Goal: Information Seeking & Learning: Learn about a topic

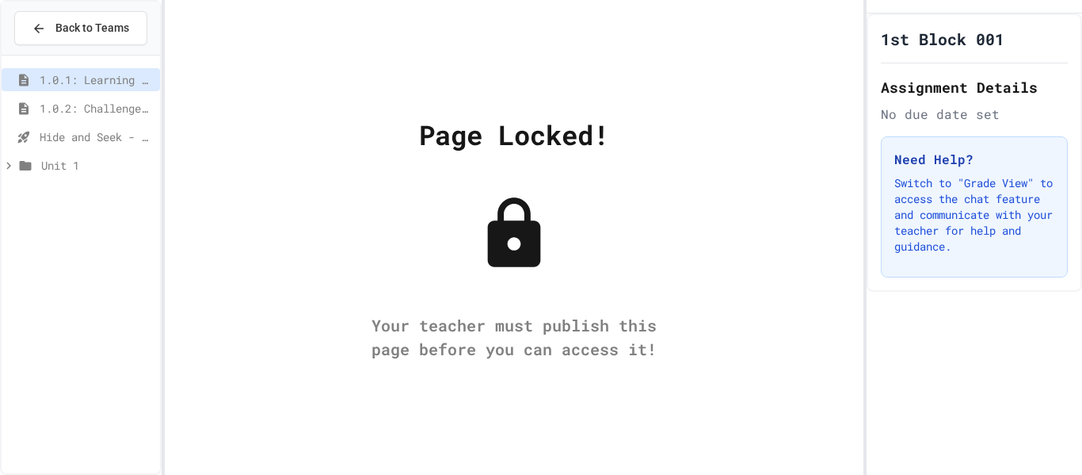
click at [129, 101] on span "1.0.2: Challenge Problem - The Bridge" at bounding box center [97, 108] width 114 height 17
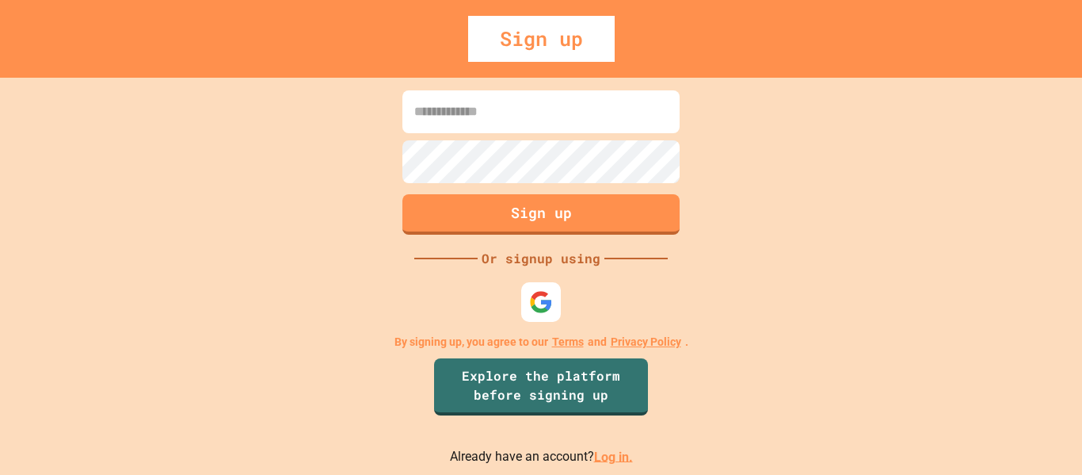
click at [603, 463] on link "Log in." at bounding box center [613, 456] width 39 height 15
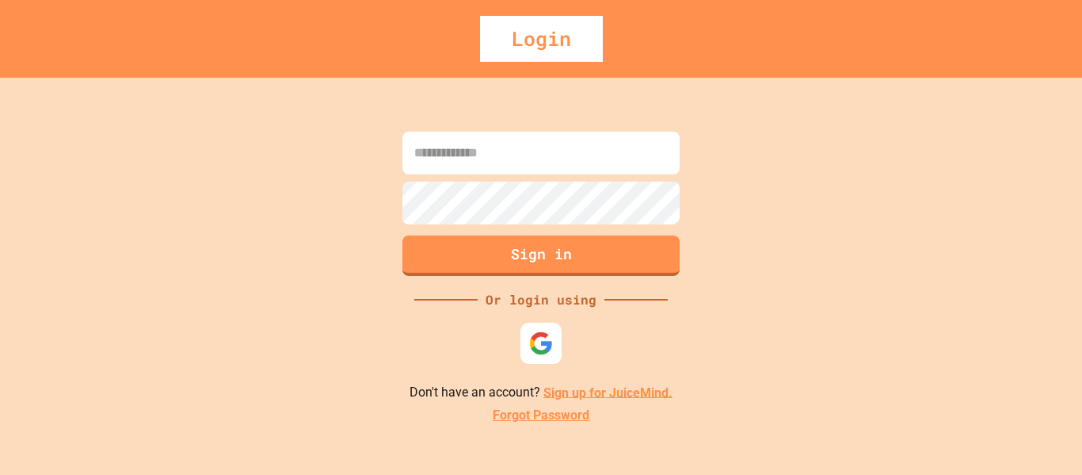
click at [545, 347] on img at bounding box center [541, 342] width 25 height 25
click at [541, 334] on img at bounding box center [541, 343] width 24 height 24
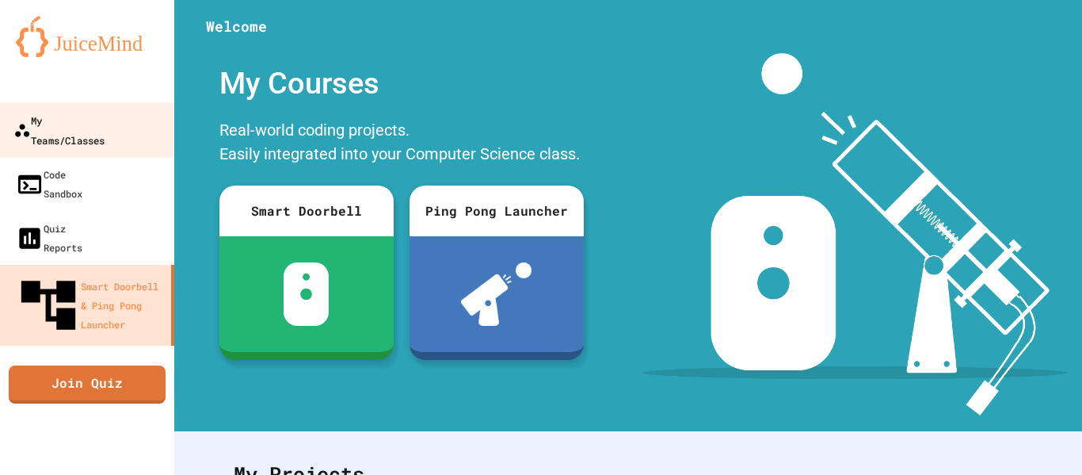
click at [97, 123] on div "My Teams/Classes" at bounding box center [58, 129] width 91 height 39
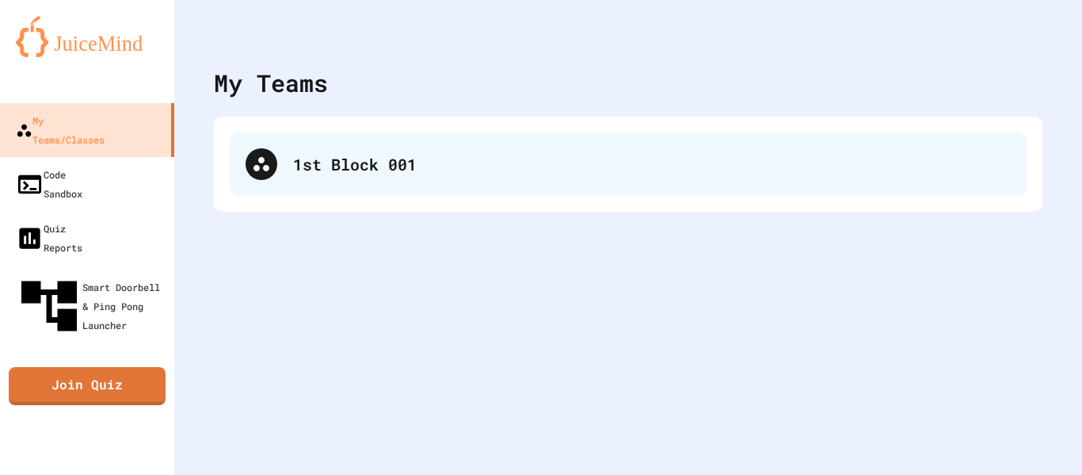
click at [486, 145] on div "1st Block 001" at bounding box center [628, 163] width 797 height 63
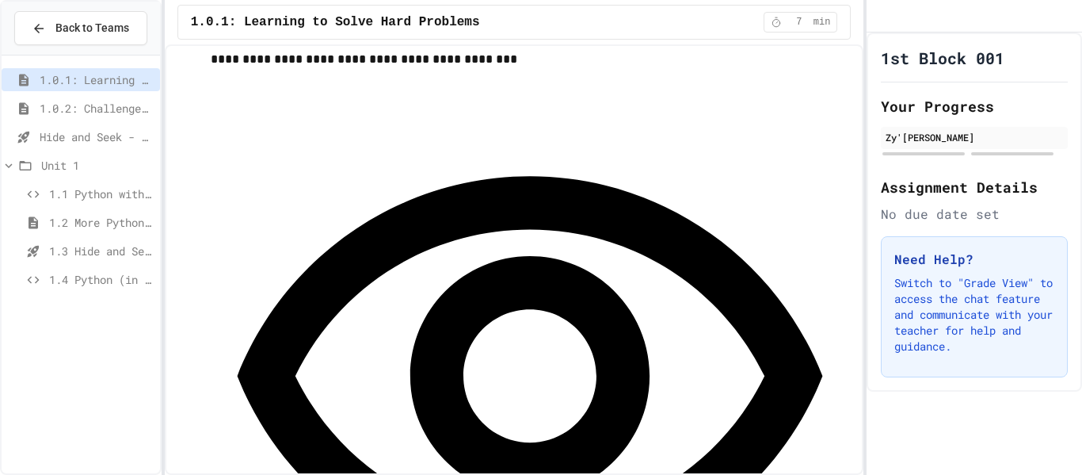
scroll to position [2296, 0]
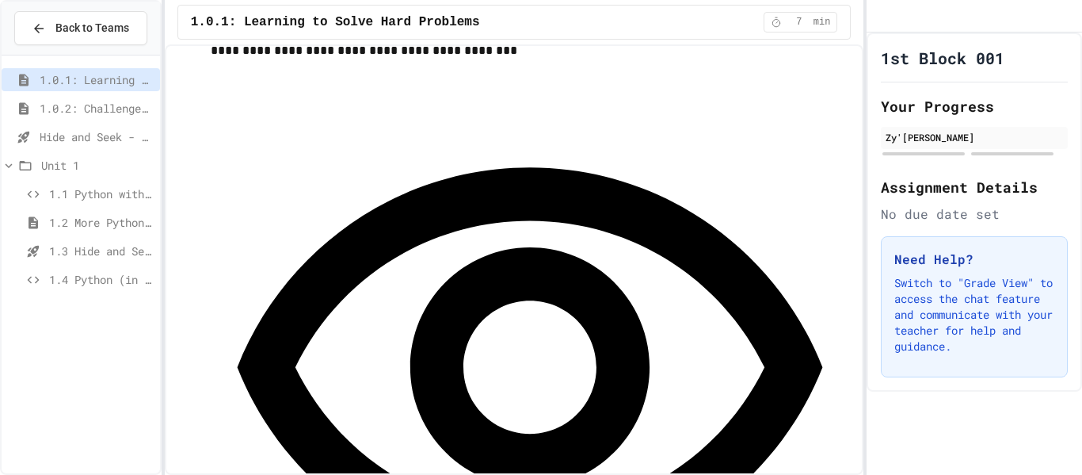
click at [144, 69] on div "1.0.1: Learning to Solve Hard Problems" at bounding box center [81, 79] width 158 height 23
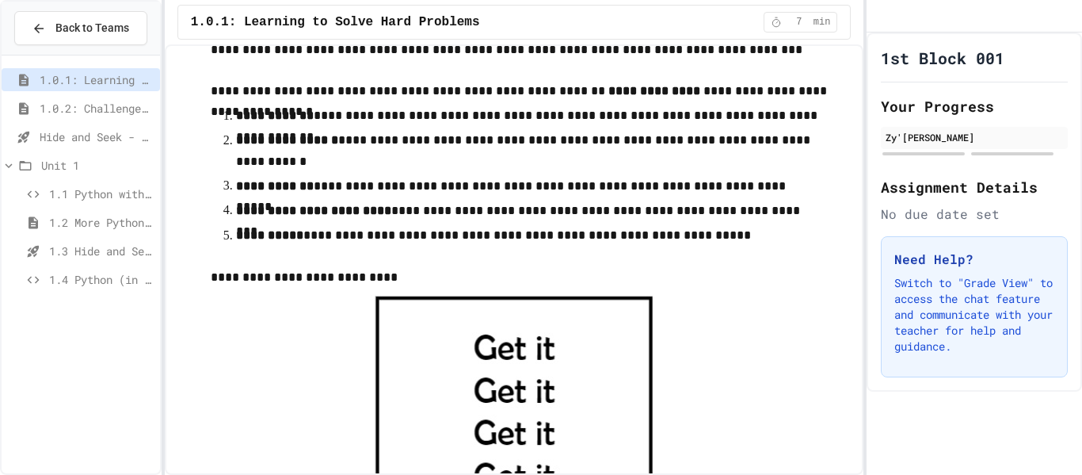
scroll to position [494, 0]
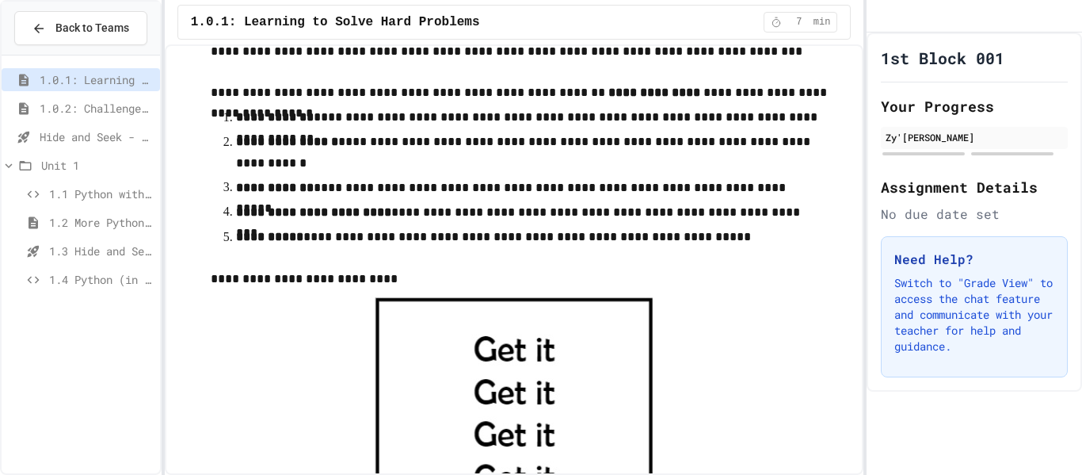
click at [236, 111] on li "**********" at bounding box center [530, 116] width 589 height 23
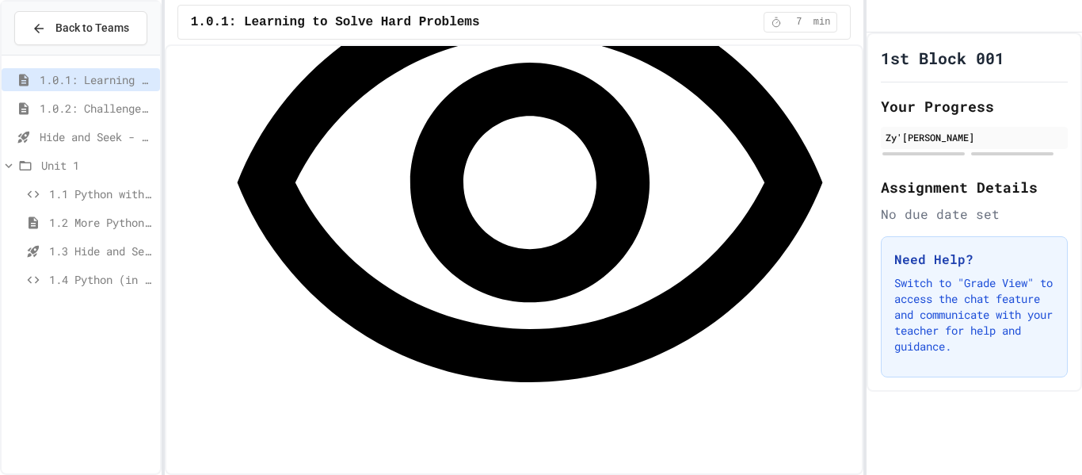
scroll to position [2484, 0]
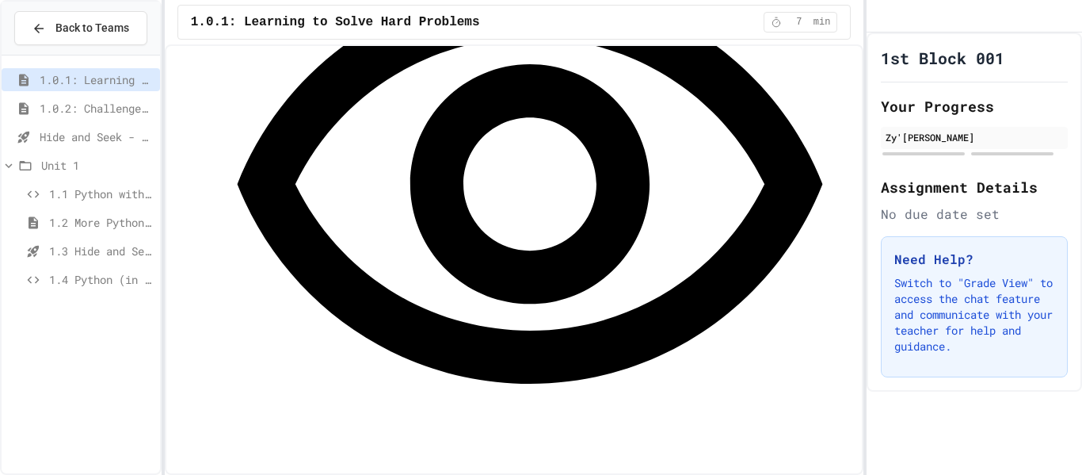
drag, startPoint x: 216, startPoint y: 113, endPoint x: 491, endPoint y: 120, distance: 275.1
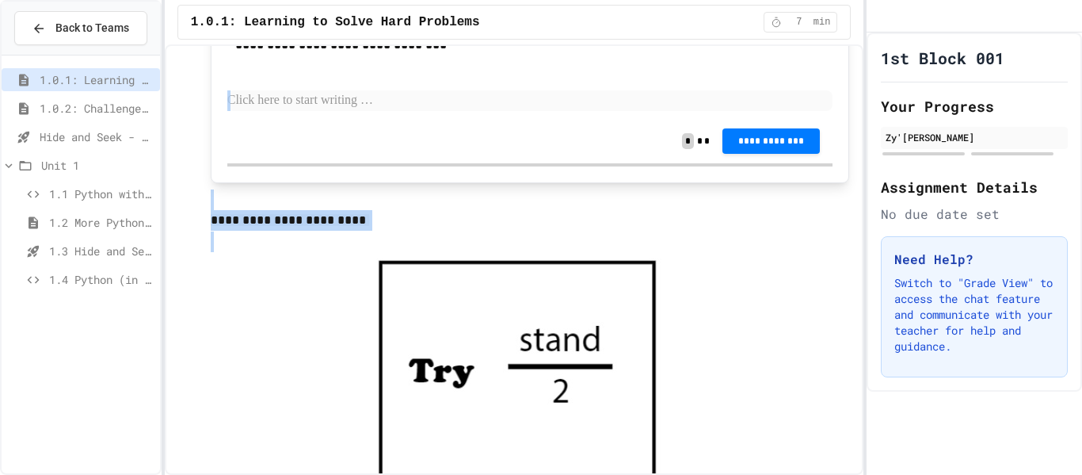
scroll to position [2026, 0]
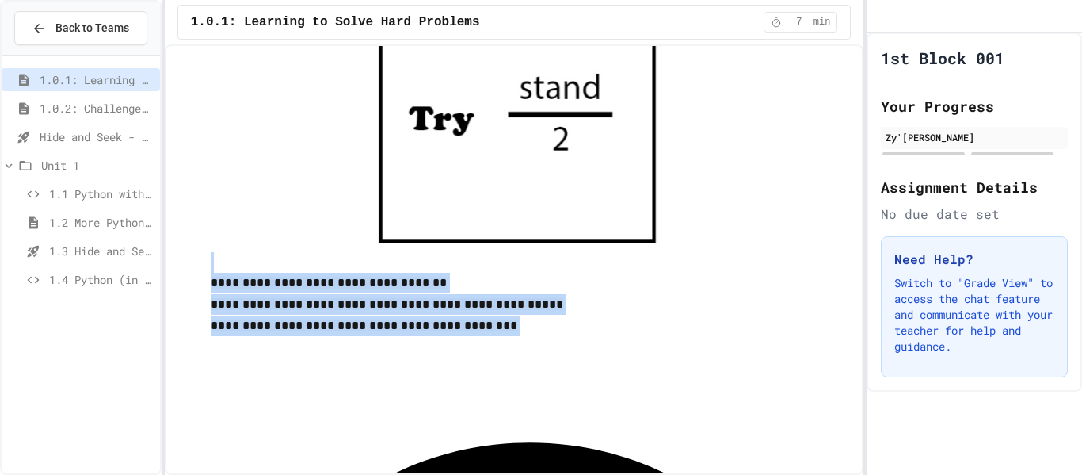
drag, startPoint x: 216, startPoint y: 195, endPoint x: 672, endPoint y: 100, distance: 465.5
click at [672, 100] on div "**********" at bounding box center [531, 84] width 640 height 4071
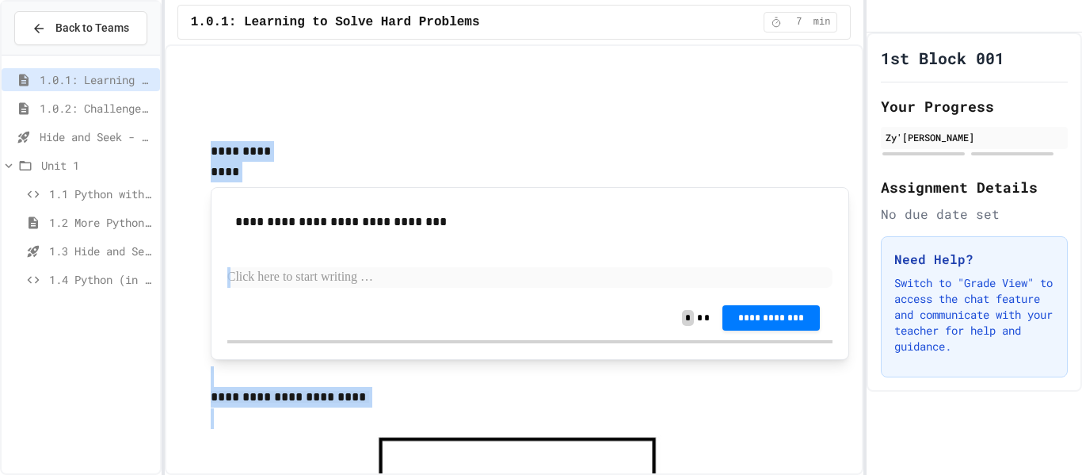
scroll to position [1598, 0]
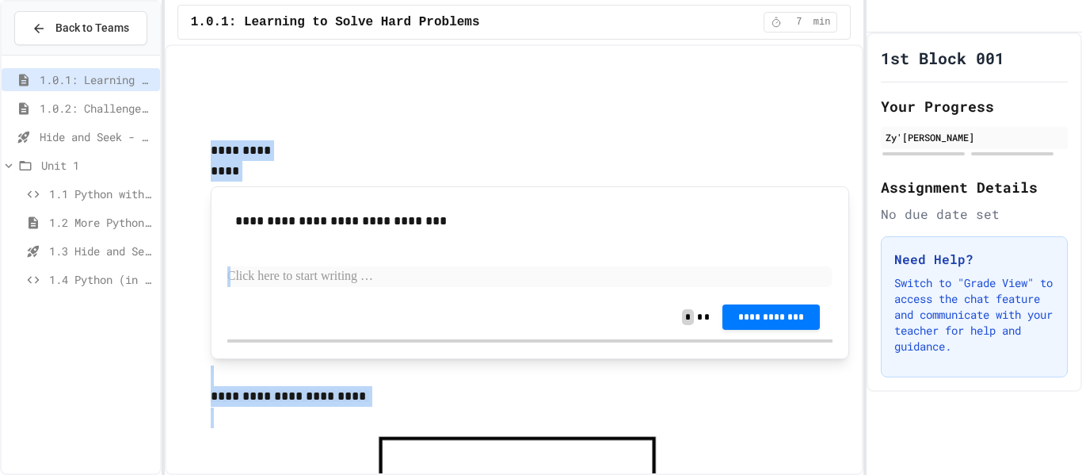
copy div "**********"
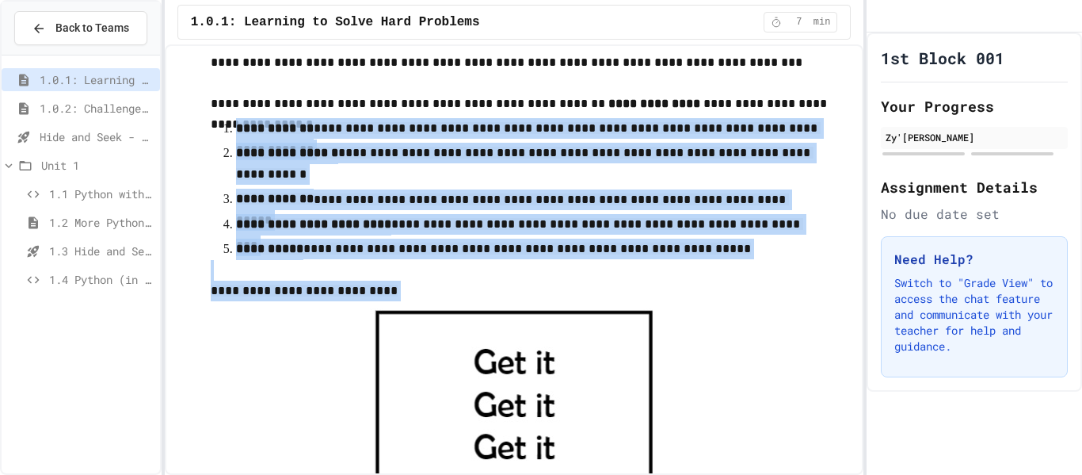
scroll to position [481, 0]
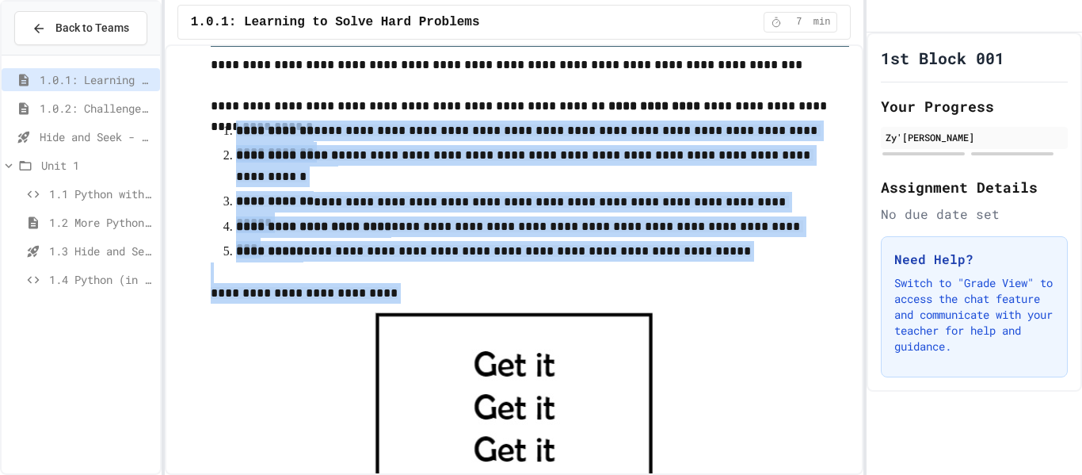
click at [426, 304] on p "**********" at bounding box center [531, 293] width 640 height 21
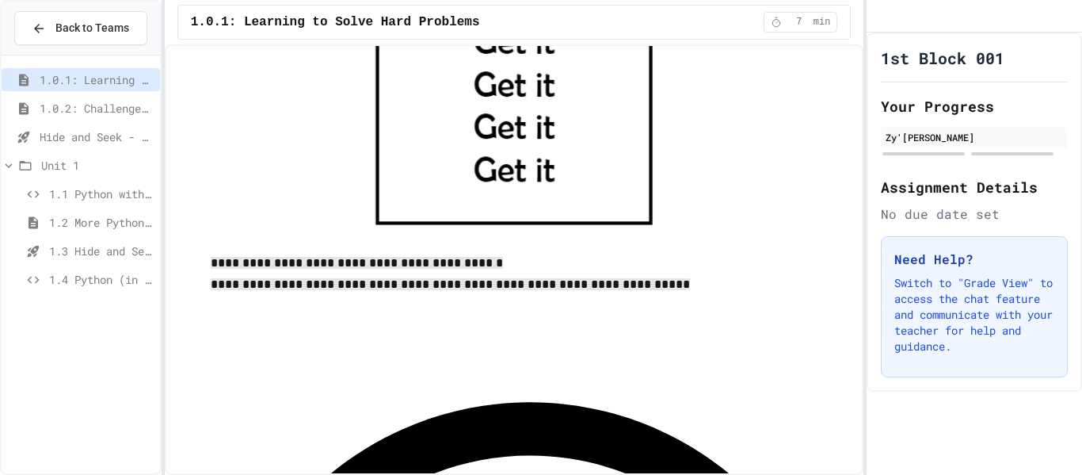
scroll to position [805, 0]
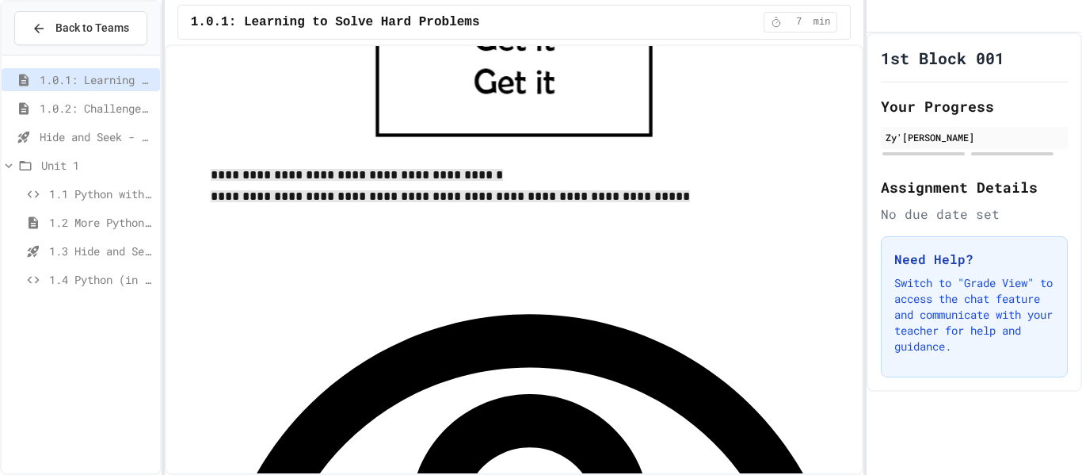
scroll to position [895, 0]
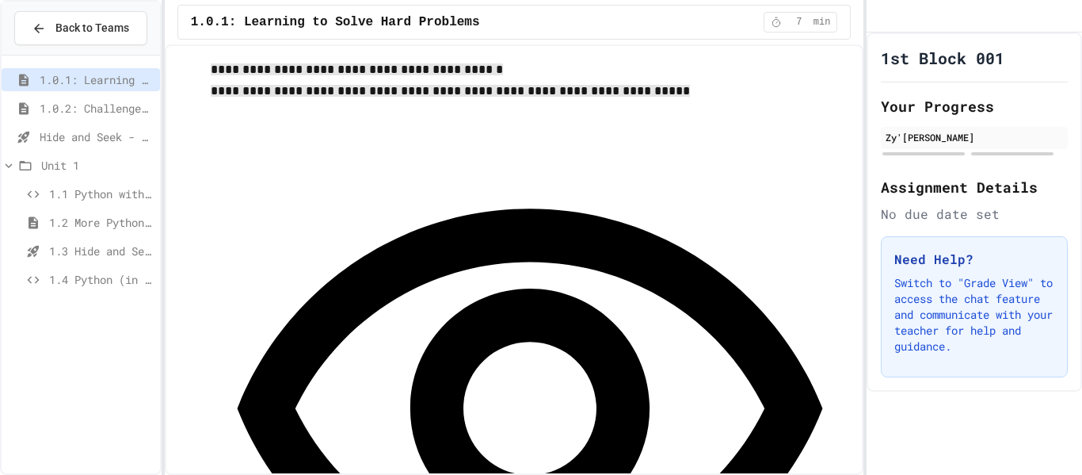
scroll to position [998, 0]
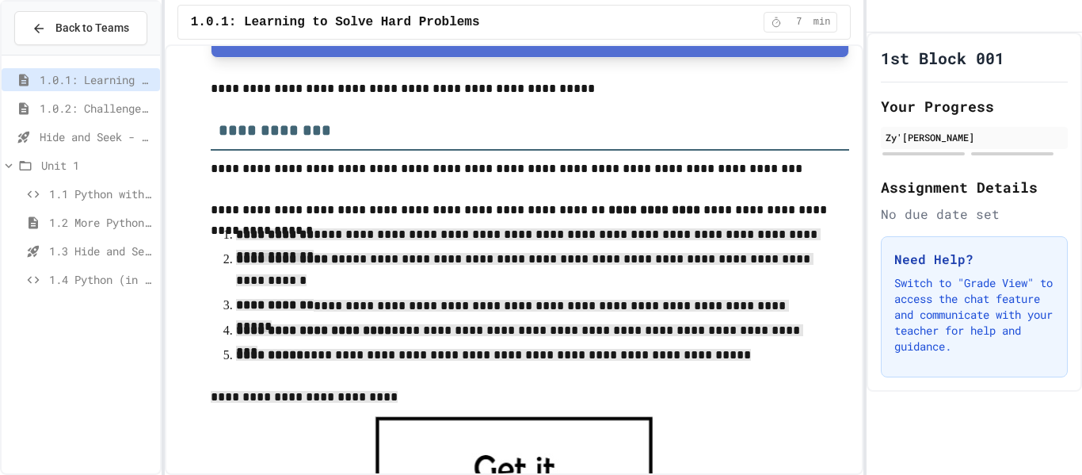
scroll to position [378, 0]
click at [605, 293] on li "**********" at bounding box center [530, 303] width 589 height 23
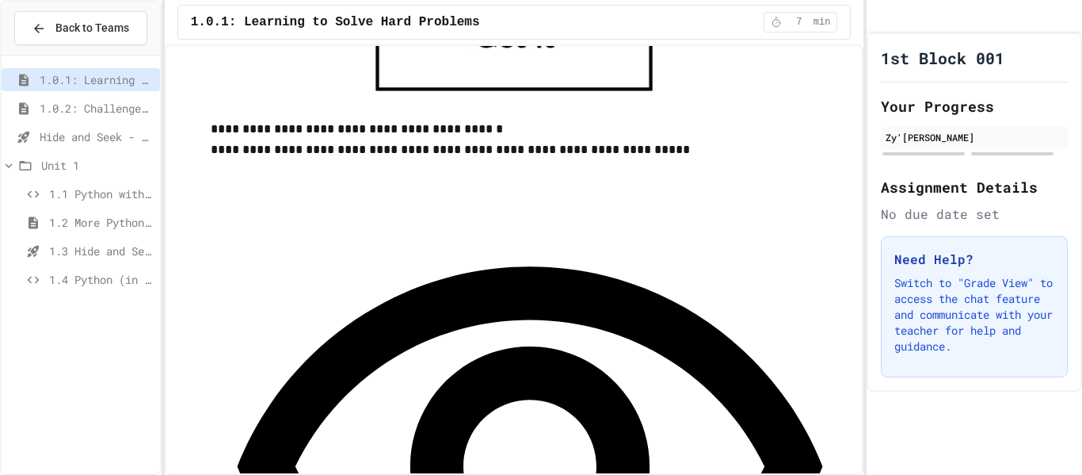
scroll to position [944, 0]
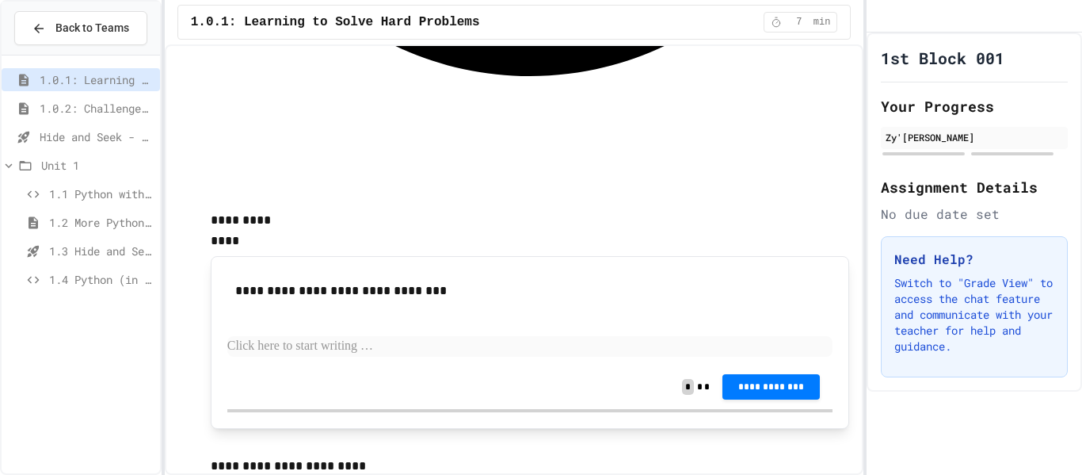
scroll to position [1529, 0]
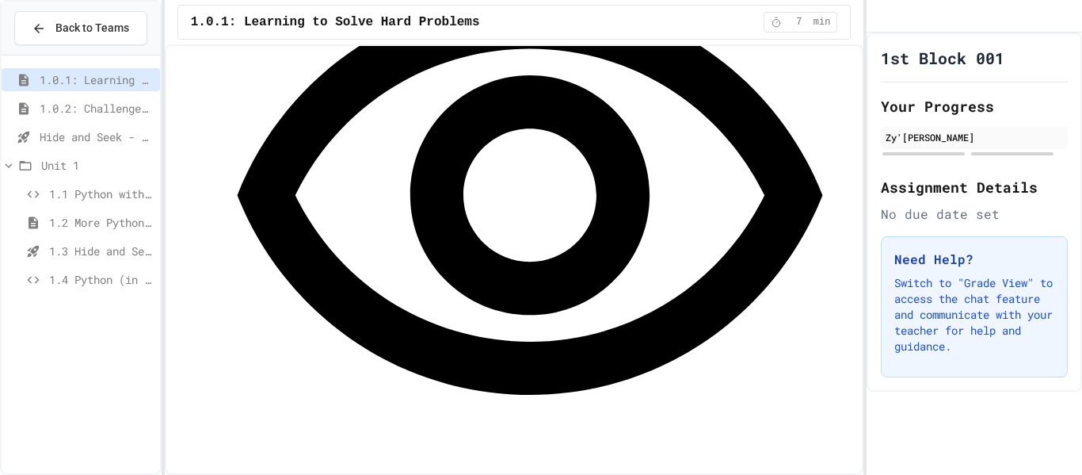
scroll to position [1238, 0]
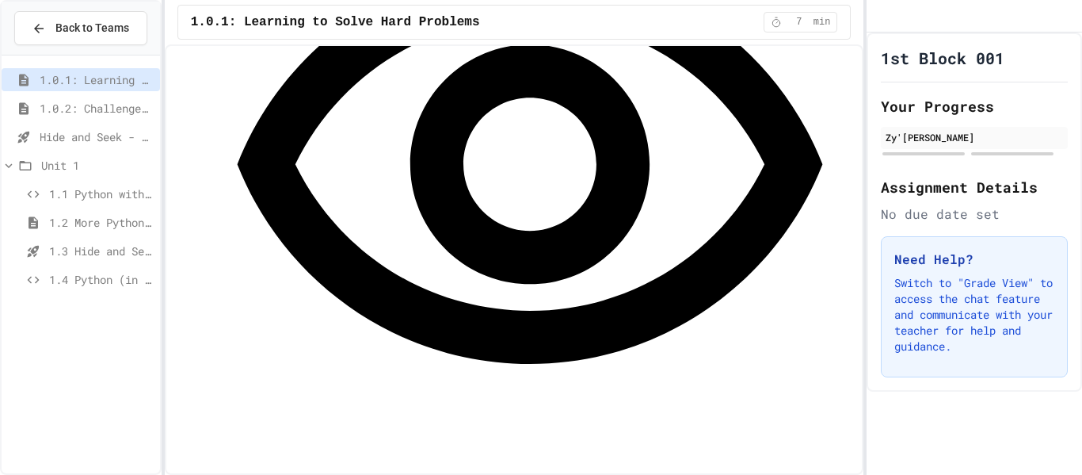
click at [90, 109] on span "1.0.2: Challenge Problem - The Bridge" at bounding box center [97, 108] width 114 height 17
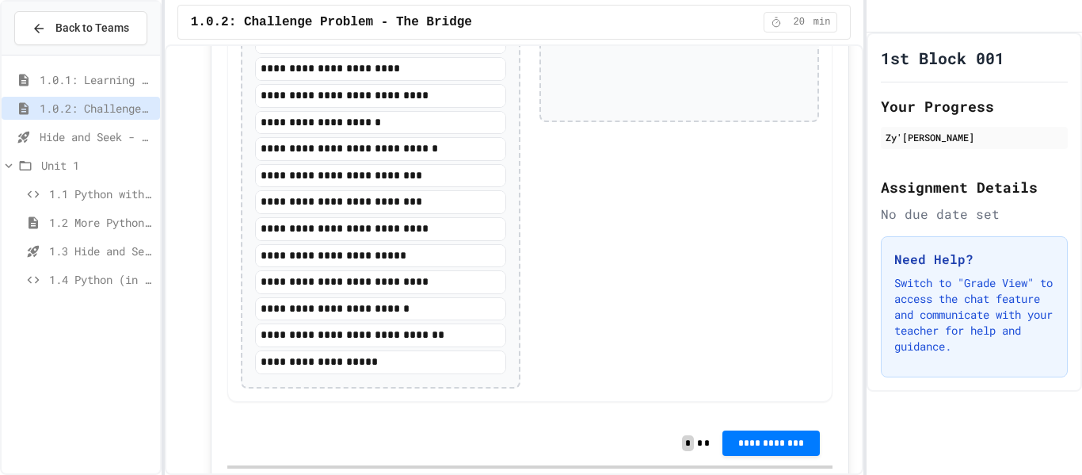
scroll to position [1933, 0]
